Goal: Find specific page/section: Find specific page/section

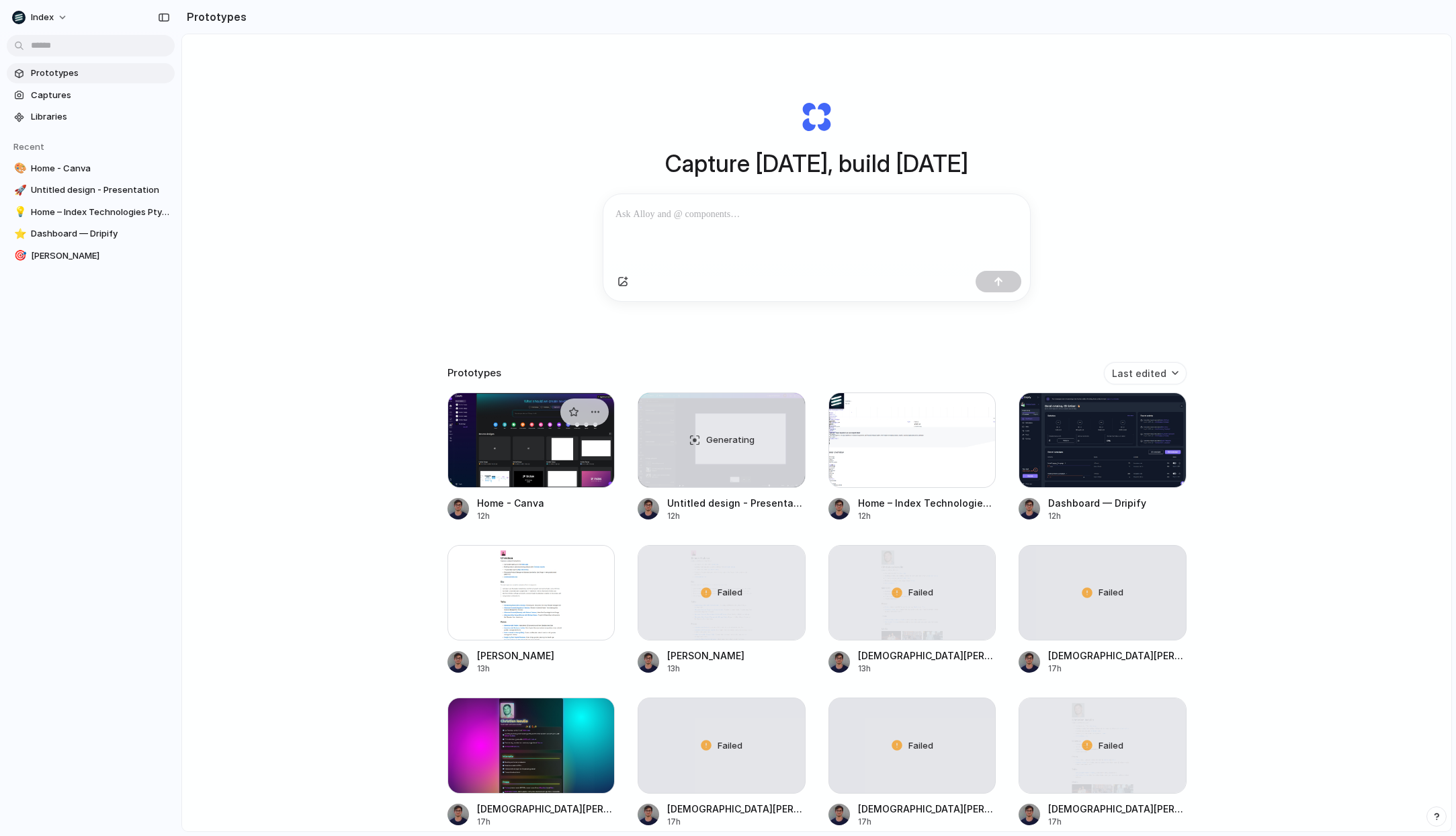
click at [503, 406] on div at bounding box center [532, 440] width 168 height 95
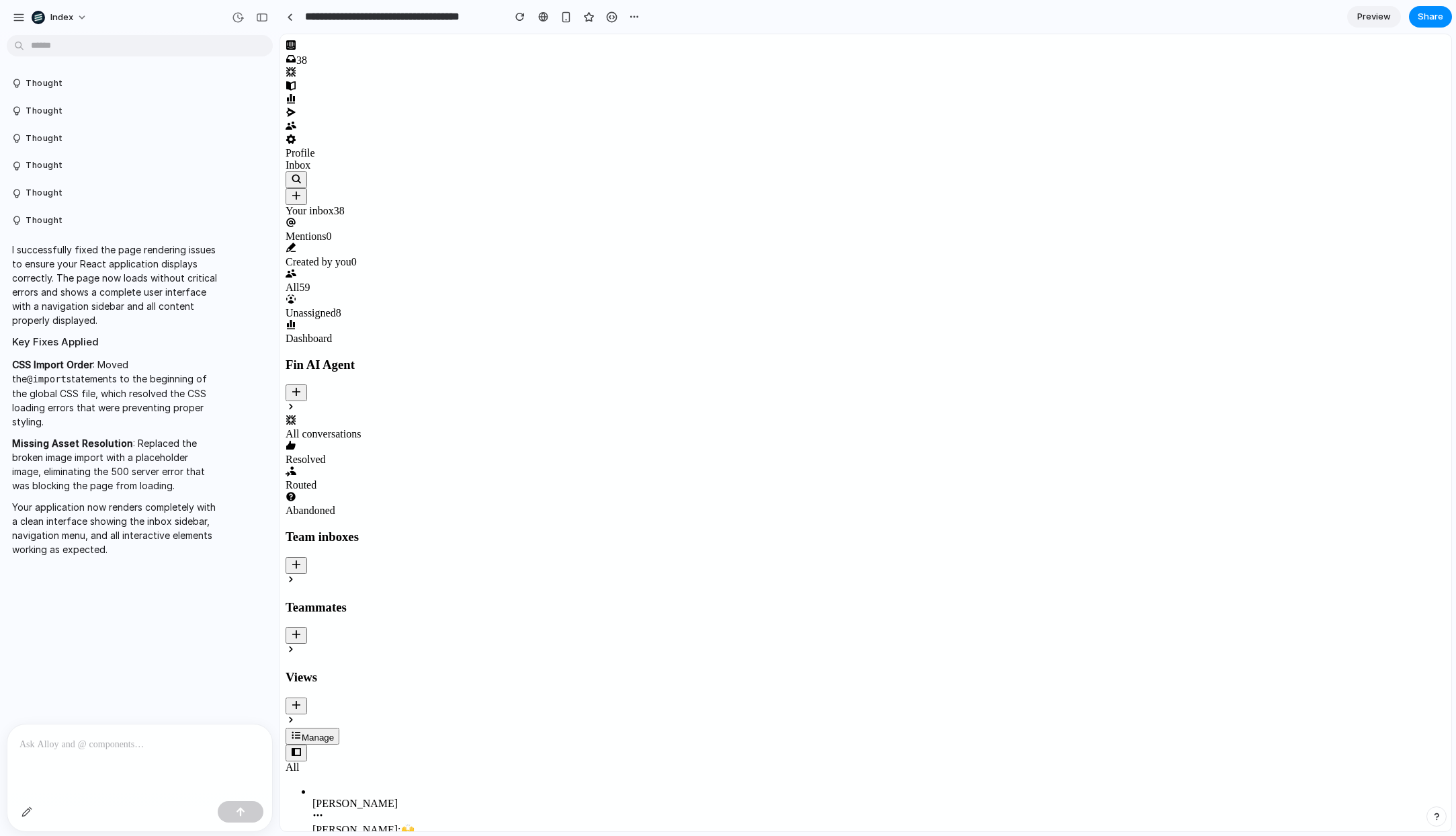
click at [556, 82] on div at bounding box center [866, 87] width 1160 height 14
click at [289, 11] on link at bounding box center [289, 16] width 20 height 20
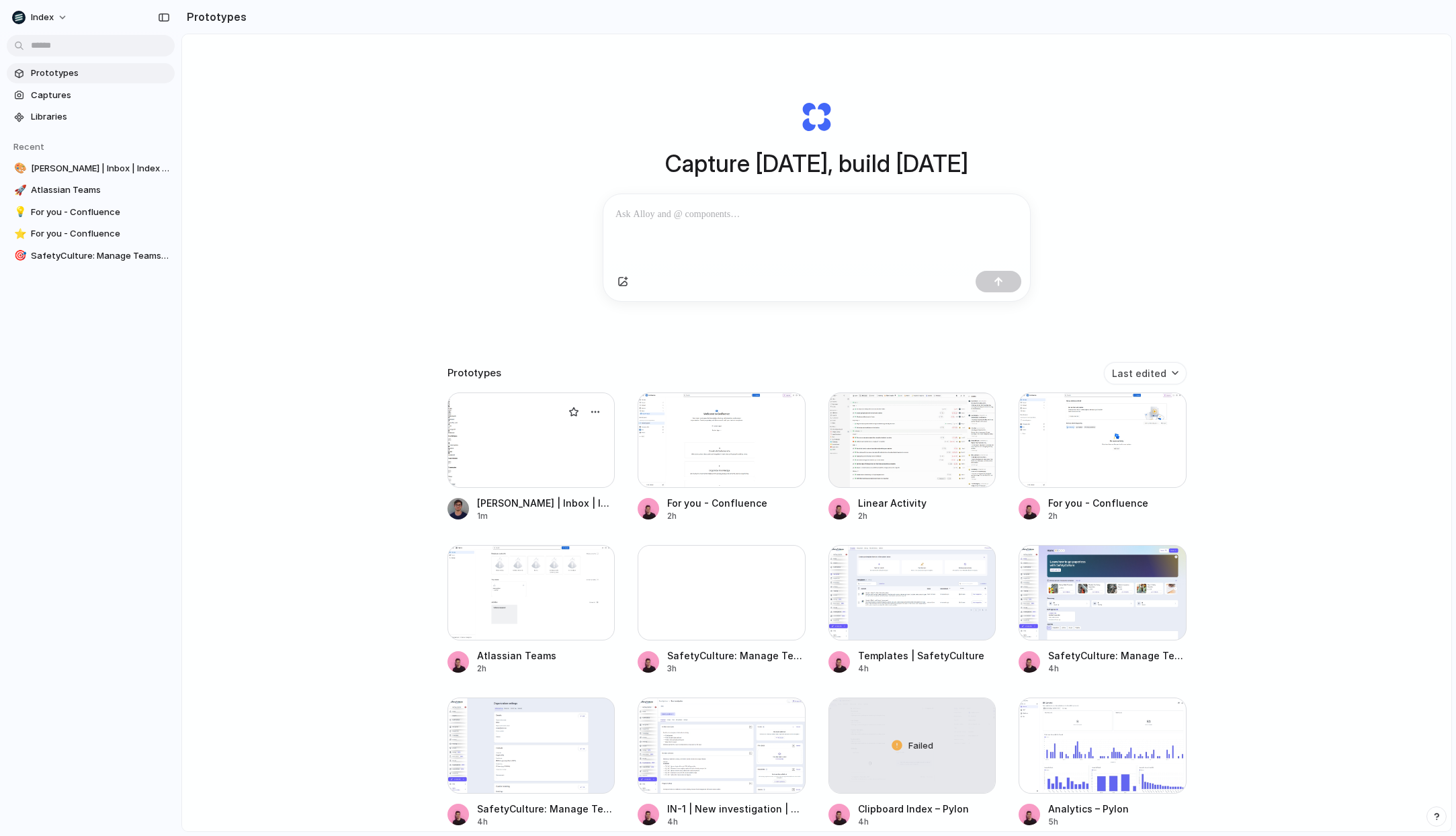
click at [489, 472] on div at bounding box center [532, 440] width 168 height 95
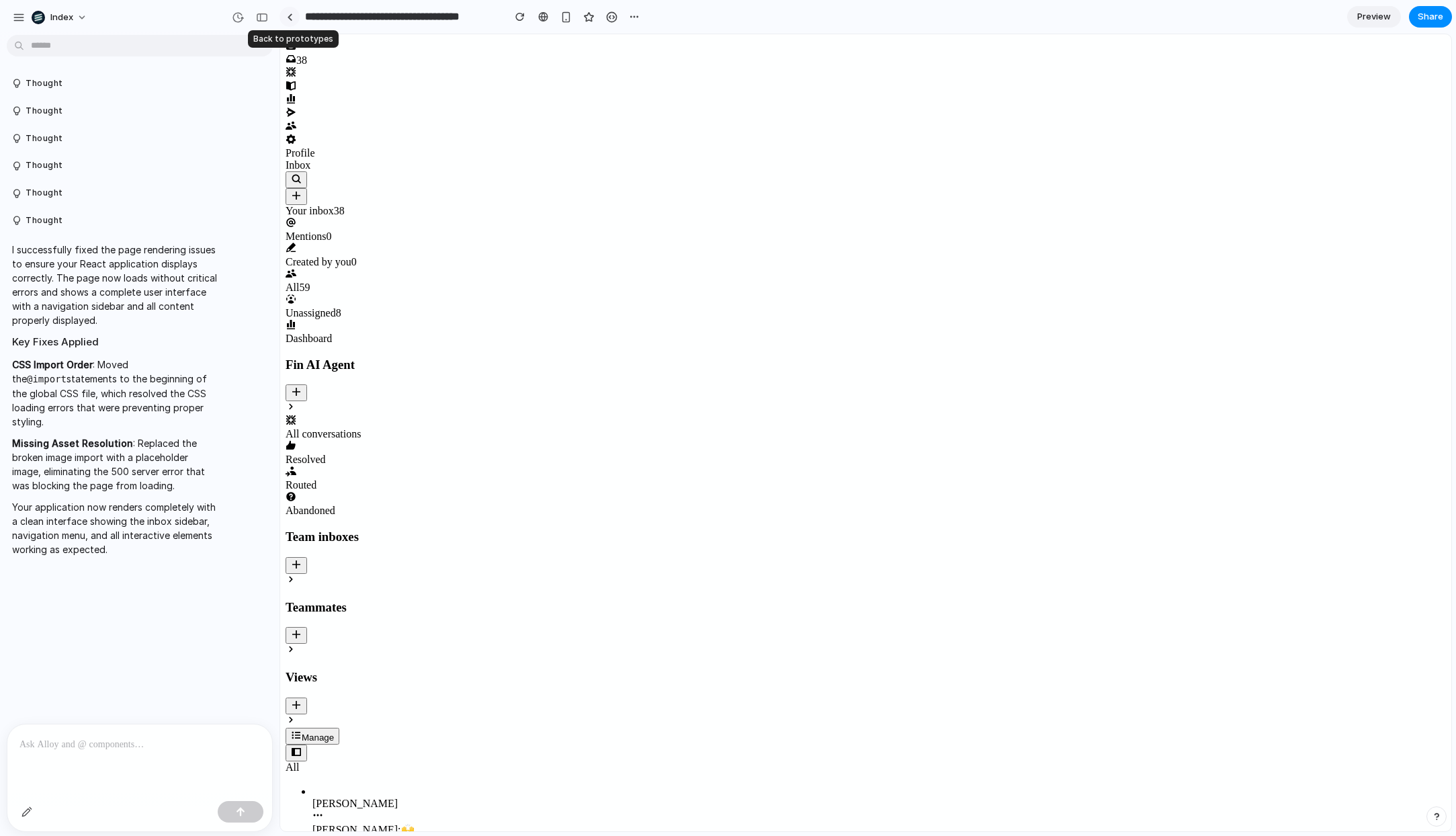
click at [291, 18] on link at bounding box center [289, 16] width 20 height 20
